Goal: Information Seeking & Learning: Learn about a topic

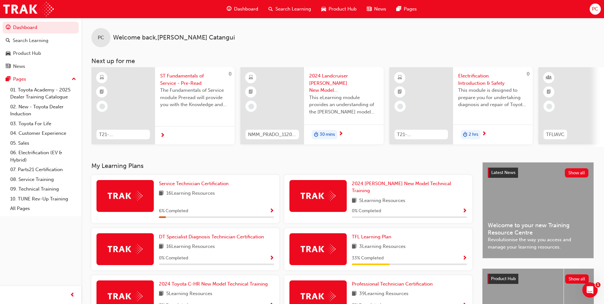
click at [270, 208] on span "Show Progress" at bounding box center [272, 211] width 5 height 6
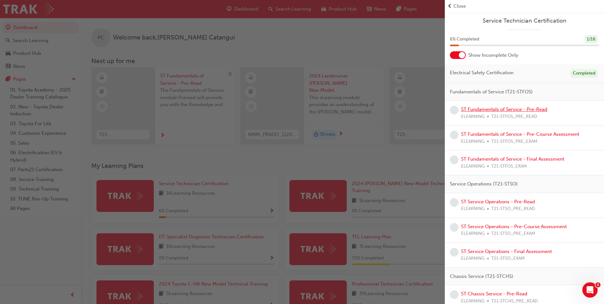
click at [491, 108] on link "ST Fundamentals of Service - Pre-Read" at bounding box center [504, 109] width 86 height 6
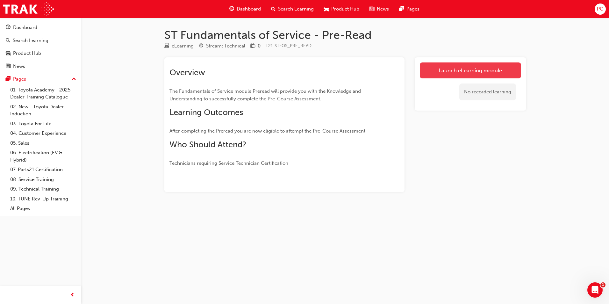
click at [468, 71] on link "Launch eLearning module" at bounding box center [470, 70] width 101 height 16
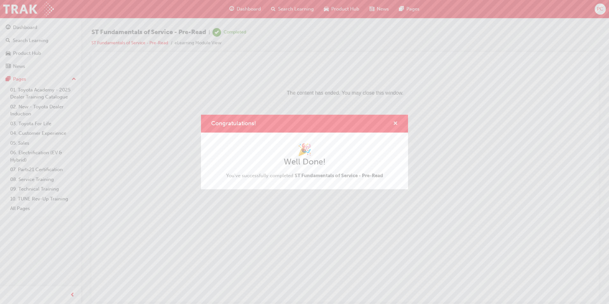
click at [396, 123] on span "cross-icon" at bounding box center [395, 124] width 5 height 6
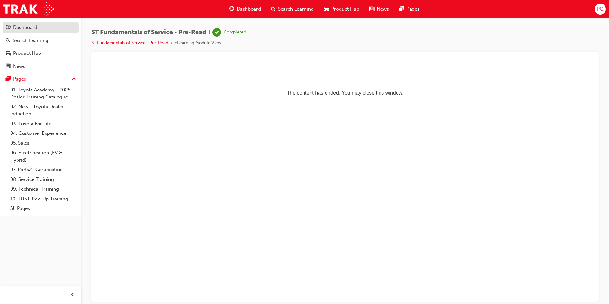
click at [24, 30] on div "Dashboard" at bounding box center [25, 27] width 24 height 7
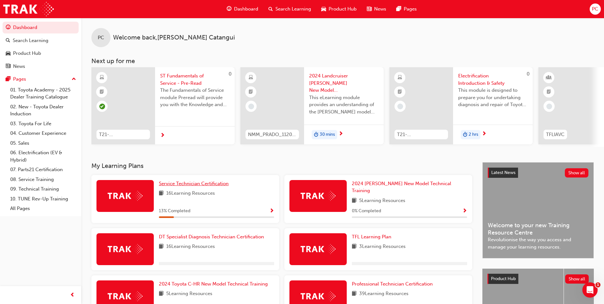
click at [195, 184] on span "Service Technician Certification" at bounding box center [194, 184] width 70 height 6
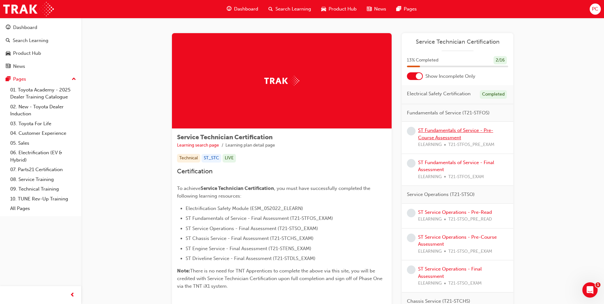
click at [438, 130] on link "ST Fundamentals of Service - Pre-Course Assessment" at bounding box center [455, 133] width 75 height 13
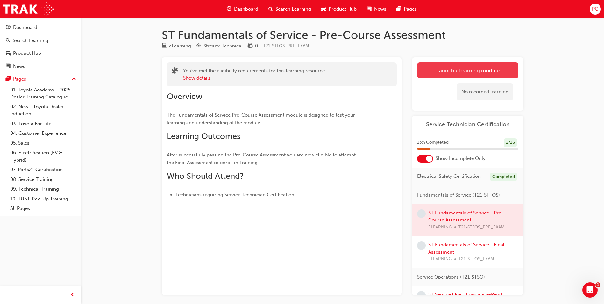
click at [460, 68] on link "Launch eLearning module" at bounding box center [467, 70] width 101 height 16
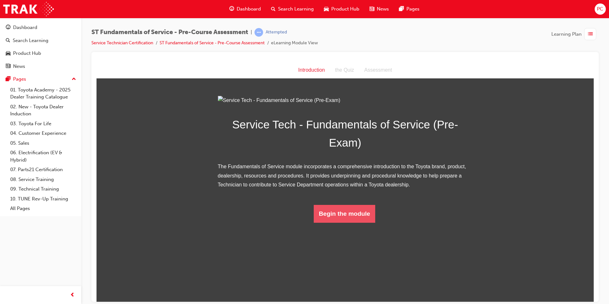
click at [342, 222] on button "Begin the module" at bounding box center [344, 214] width 61 height 18
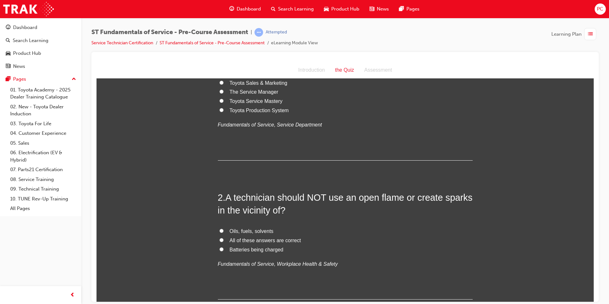
scroll to position [96, 0]
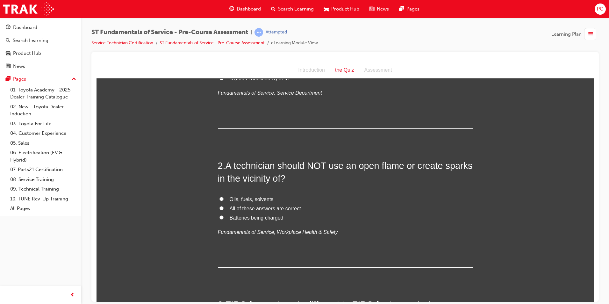
click at [249, 208] on span "All of these answers are correct" at bounding box center [265, 208] width 71 height 5
click at [224, 208] on input "All of these answers are correct" at bounding box center [222, 208] width 4 height 4
radio input "true"
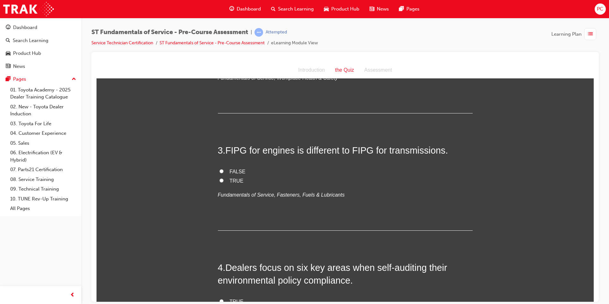
scroll to position [255, 0]
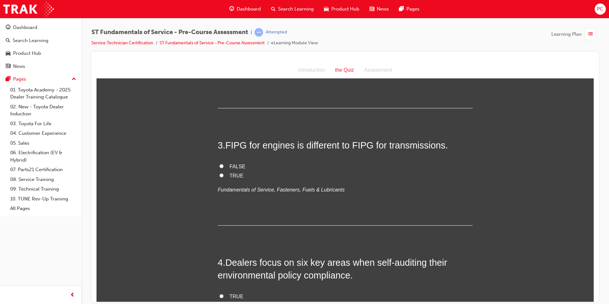
click at [233, 173] on span "TRUE" at bounding box center [237, 175] width 14 height 5
click at [224, 173] on input "TRUE" at bounding box center [222, 175] width 4 height 4
radio input "true"
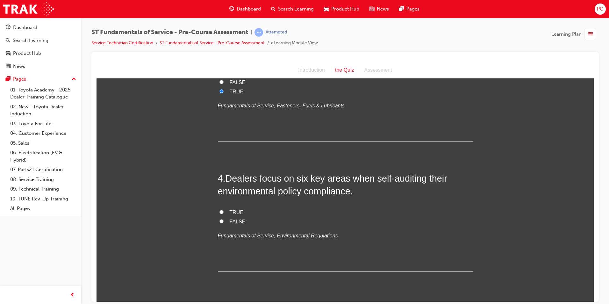
scroll to position [350, 0]
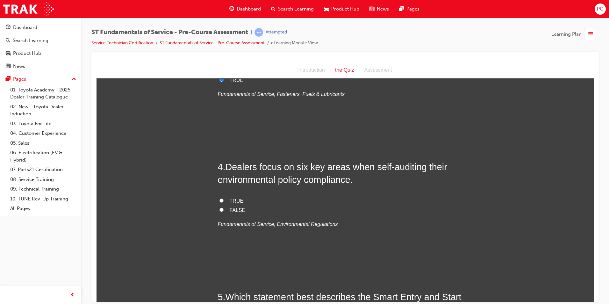
click at [230, 201] on span "TRUE" at bounding box center [237, 200] width 14 height 5
click at [224, 201] on input "TRUE" at bounding box center [222, 200] width 4 height 4
radio input "true"
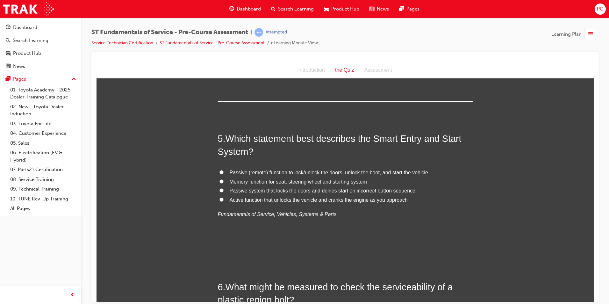
scroll to position [510, 0]
click at [309, 70] on div "Introduction" at bounding box center [311, 69] width 37 height 9
click at [235, 44] on link "ST Fundamentals of Service - Pre-Course Assessment" at bounding box center [212, 42] width 105 height 5
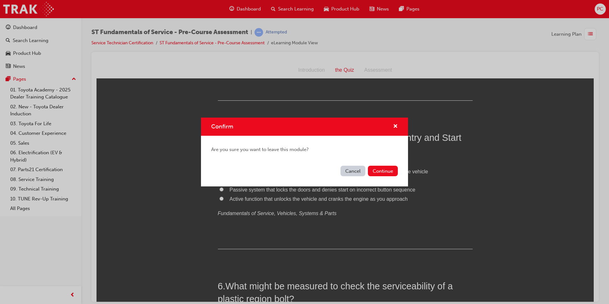
click at [340, 169] on div "Cancel Continue" at bounding box center [304, 174] width 207 height 23
click at [351, 170] on button "Cancel" at bounding box center [353, 171] width 25 height 11
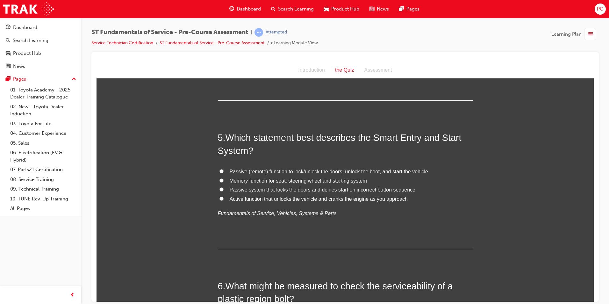
click at [288, 170] on span "Passive (remote) function to lock/unlock the doors, unlock the boot, and start …" at bounding box center [329, 171] width 199 height 5
click at [224, 170] on input "Passive (remote) function to lock/unlock the doors, unlock the boot, and start …" at bounding box center [222, 171] width 4 height 4
radio input "true"
click at [288, 170] on span "Passive (remote) function to lock/unlock the doors, unlock the boot, and start …" at bounding box center [329, 171] width 199 height 5
click at [224, 170] on input "Passive (remote) function to lock/unlock the doors, unlock the boot, and start …" at bounding box center [222, 171] width 4 height 4
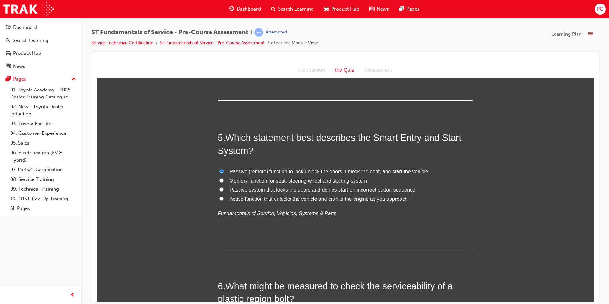
click at [288, 170] on span "Passive (remote) function to lock/unlock the doors, unlock the boot, and start …" at bounding box center [329, 171] width 199 height 5
click at [224, 170] on input "Passive (remote) function to lock/unlock the doors, unlock the boot, and start …" at bounding box center [222, 171] width 4 height 4
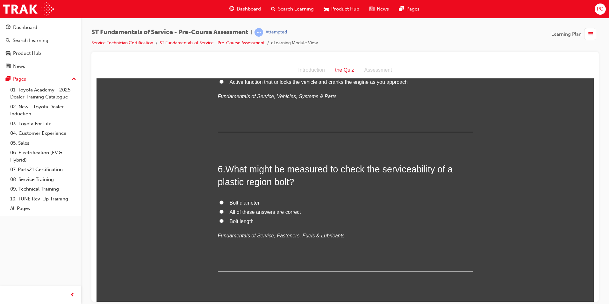
scroll to position [637, 0]
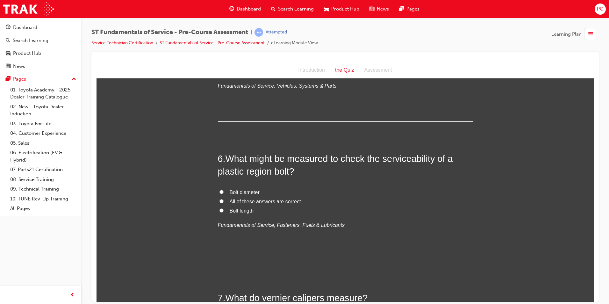
click at [233, 200] on span "All of these answers are correct" at bounding box center [265, 201] width 71 height 5
click at [224, 200] on input "All of these answers are correct" at bounding box center [222, 201] width 4 height 4
radio input "true"
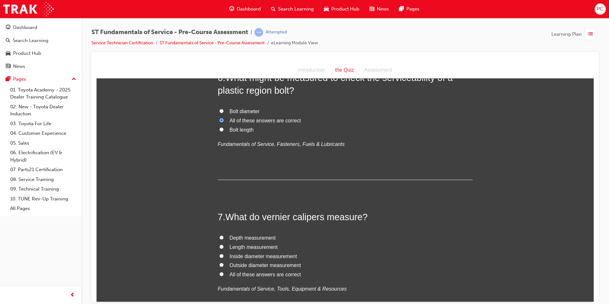
scroll to position [733, 0]
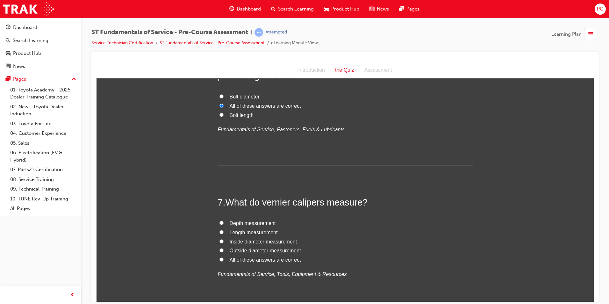
click at [250, 258] on span "All of these answers are correct" at bounding box center [265, 259] width 71 height 5
click at [224, 258] on input "All of these answers are correct" at bounding box center [222, 259] width 4 height 4
radio input "true"
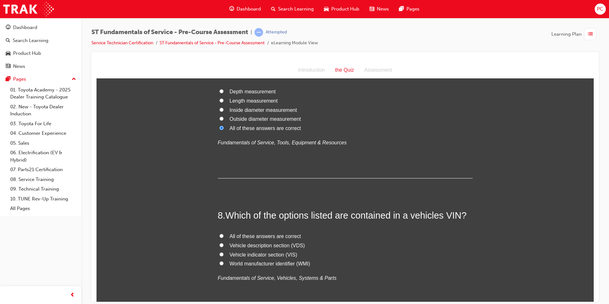
scroll to position [892, 0]
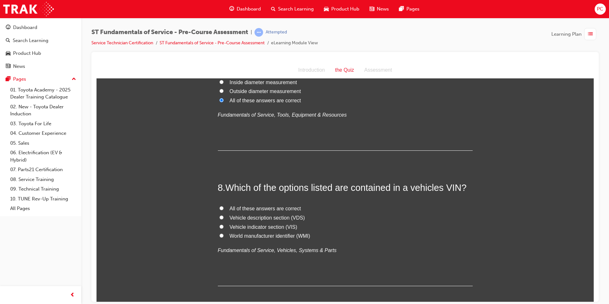
click at [237, 206] on span "All of these answers are correct" at bounding box center [265, 208] width 71 height 5
click at [224, 206] on input "All of these answers are correct" at bounding box center [222, 208] width 4 height 4
radio input "true"
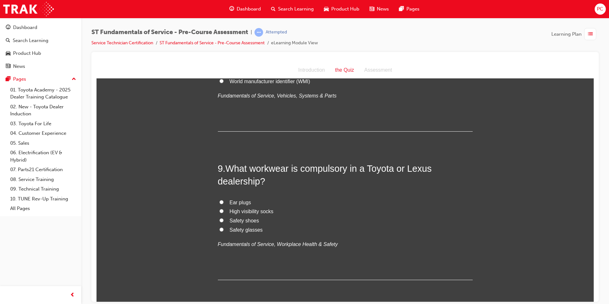
scroll to position [1051, 0]
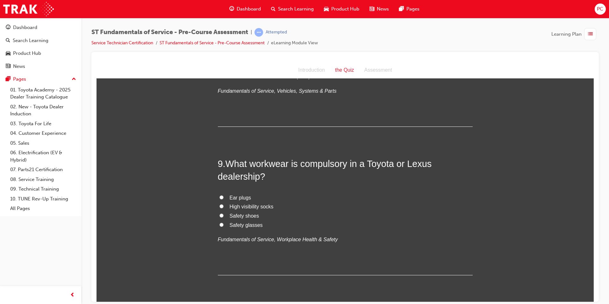
click at [240, 214] on span "Safety shoes" at bounding box center [245, 215] width 30 height 5
click at [224, 214] on input "Safety shoes" at bounding box center [222, 215] width 4 height 4
radio input "true"
click at [243, 204] on span "High visibility socks" at bounding box center [252, 206] width 44 height 5
click at [224, 204] on input "High visibility socks" at bounding box center [222, 206] width 4 height 4
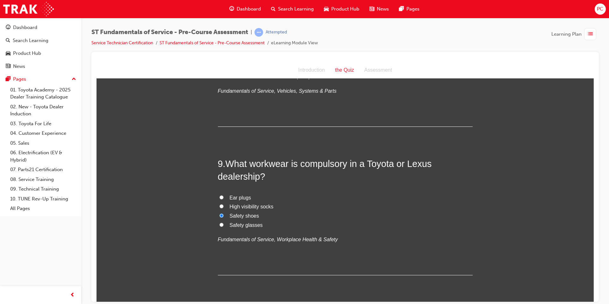
radio input "true"
click at [218, 199] on label "Ear plugs" at bounding box center [345, 197] width 255 height 9
click at [220, 199] on input "Ear plugs" at bounding box center [222, 197] width 4 height 4
radio input "true"
click at [221, 214] on input "Safety shoes" at bounding box center [222, 215] width 4 height 4
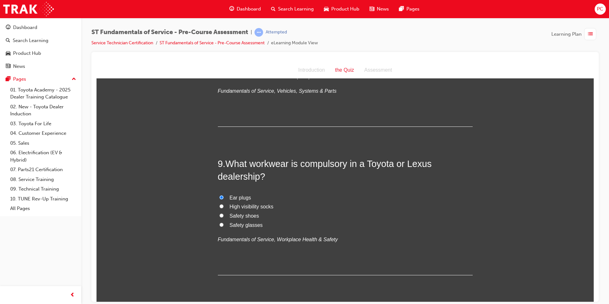
radio input "true"
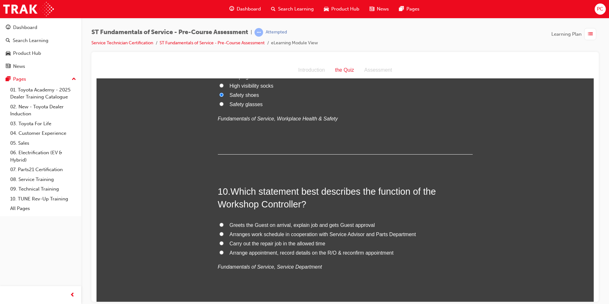
scroll to position [1179, 0]
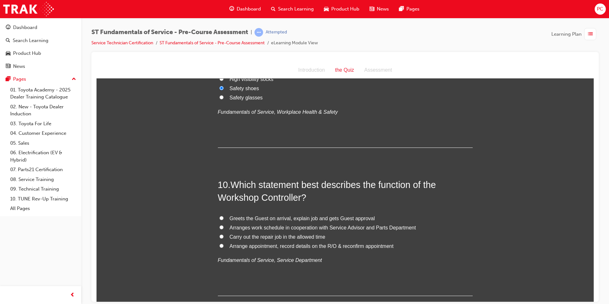
click at [252, 246] on span "Arrange appointment, record details on the R/O & reconfirm appointment" at bounding box center [312, 245] width 164 height 5
click at [224, 246] on input "Arrange appointment, record details on the R/O & reconfirm appointment" at bounding box center [222, 245] width 4 height 4
radio input "true"
click at [247, 228] on span "Arranges work schedule in cooperation with Service Advisor and Parts Department" at bounding box center [323, 227] width 186 height 5
click at [224, 228] on input "Arranges work schedule in cooperation with Service Advisor and Parts Department" at bounding box center [222, 227] width 4 height 4
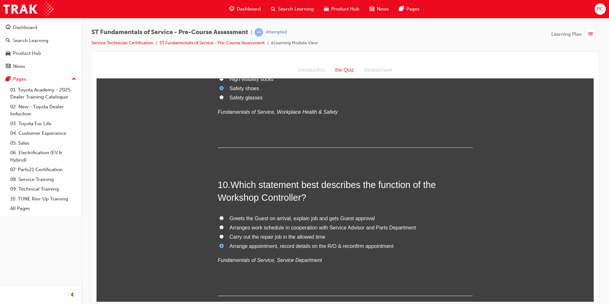
radio input "true"
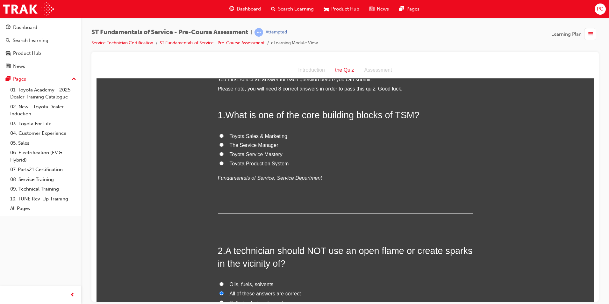
scroll to position [0, 0]
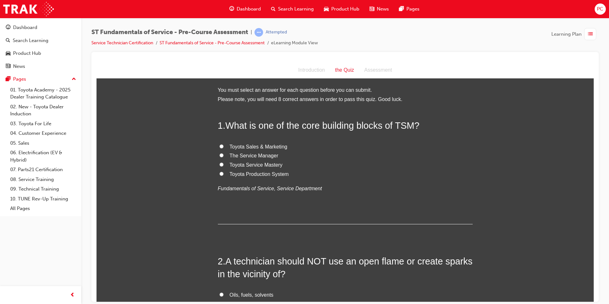
click at [259, 173] on span "Toyota Production System" at bounding box center [259, 173] width 59 height 5
click at [224, 173] on input "Toyota Production System" at bounding box center [222, 173] width 4 height 4
radio input "true"
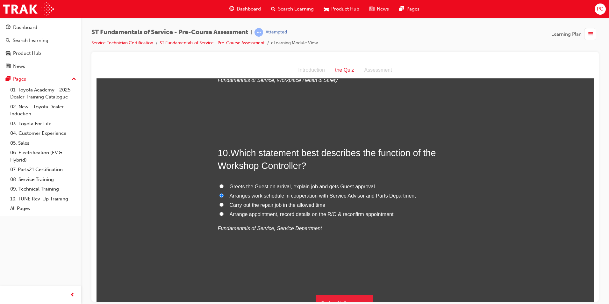
scroll to position [1221, 0]
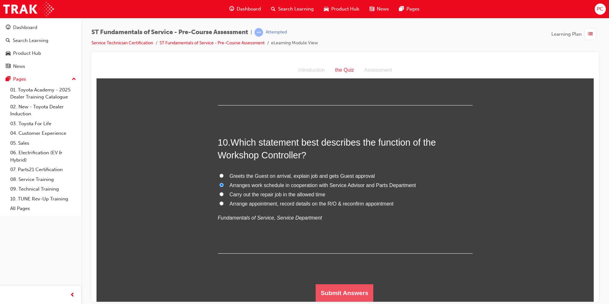
click at [344, 292] on button "Submit Answers" at bounding box center [345, 293] width 58 height 18
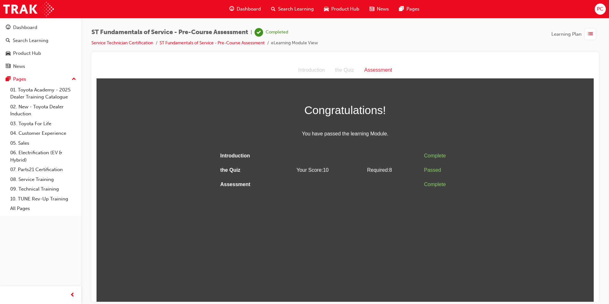
click at [376, 68] on div "Assessment" at bounding box center [378, 69] width 38 height 9
click at [594, 32] on div "button" at bounding box center [590, 34] width 12 height 12
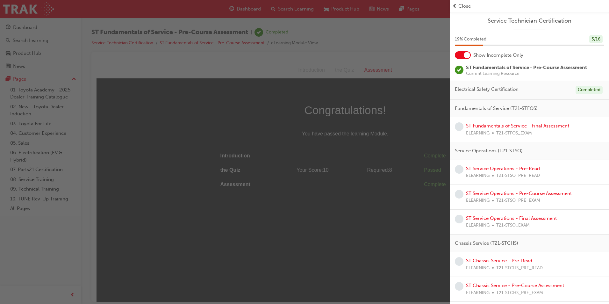
click at [493, 124] on link "ST Fundamentals of Service - Final Assessment" at bounding box center [517, 126] width 103 height 6
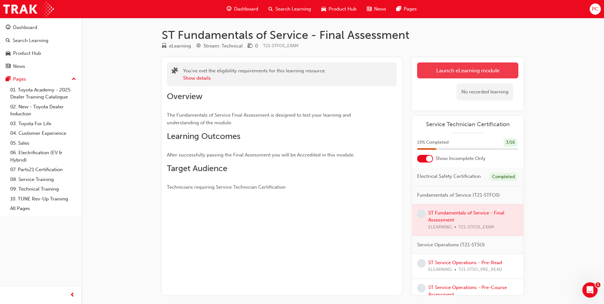
click at [450, 72] on link "Launch eLearning module" at bounding box center [467, 70] width 101 height 16
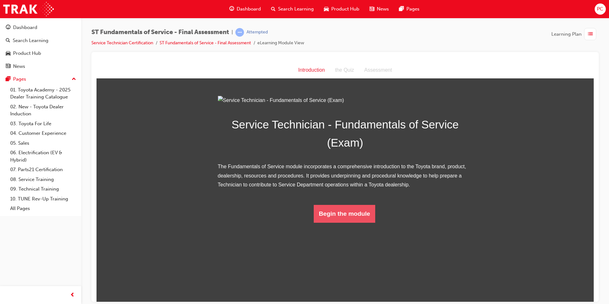
click at [340, 222] on button "Begin the module" at bounding box center [344, 214] width 61 height 18
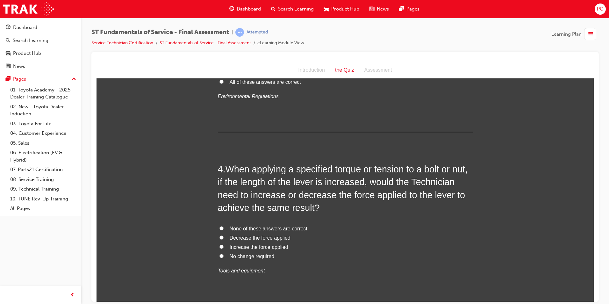
scroll to position [382, 0]
